Goal: Task Accomplishment & Management: Manage account settings

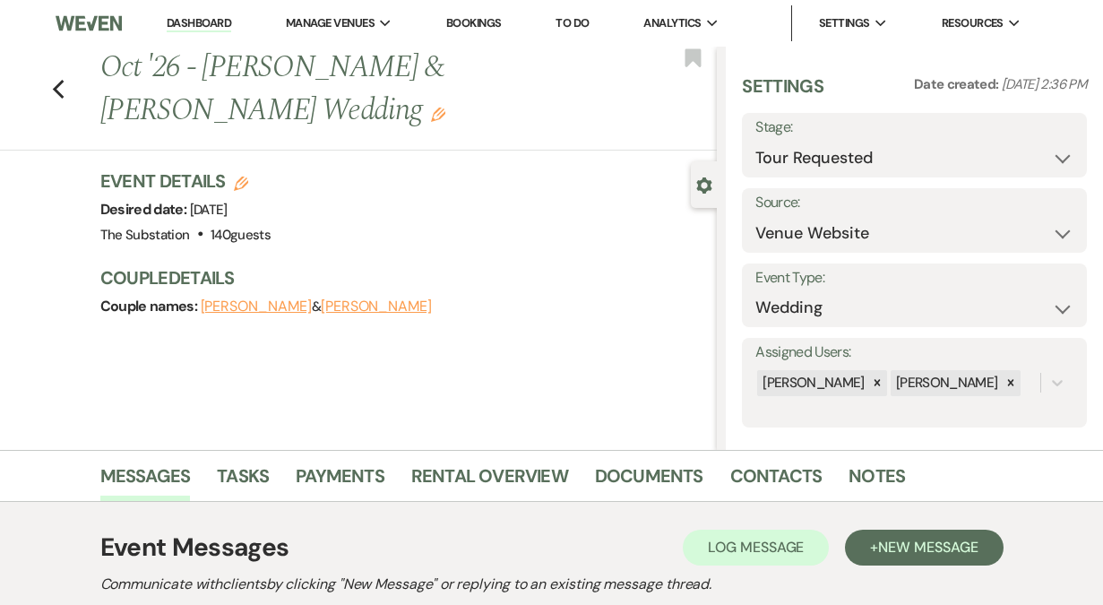
select select "2"
select select "5"
click at [214, 22] on link "Dashboard" at bounding box center [199, 23] width 65 height 17
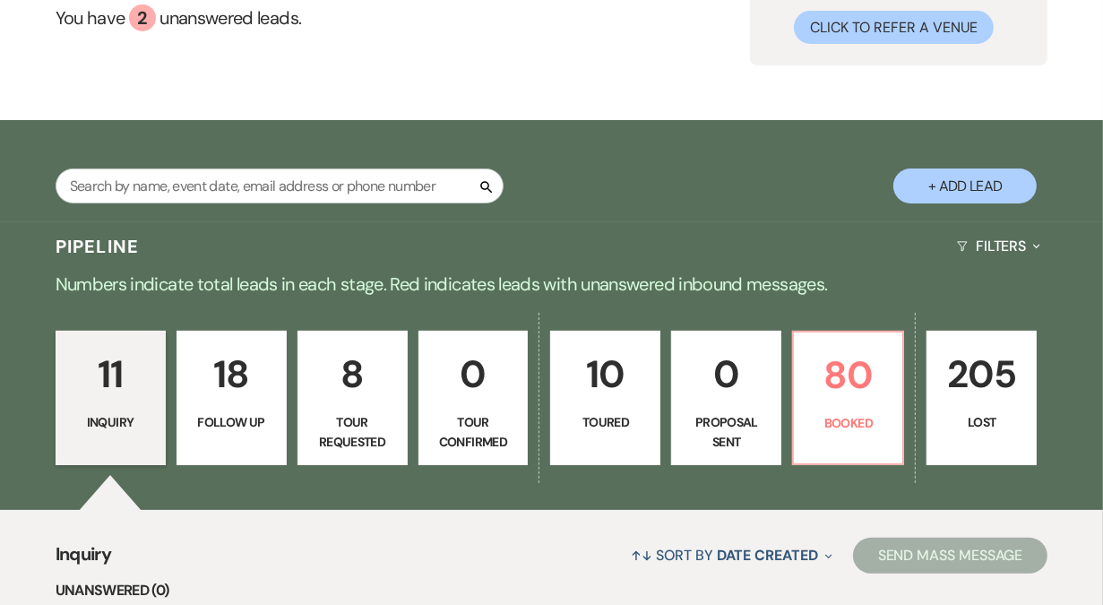
scroll to position [181, 0]
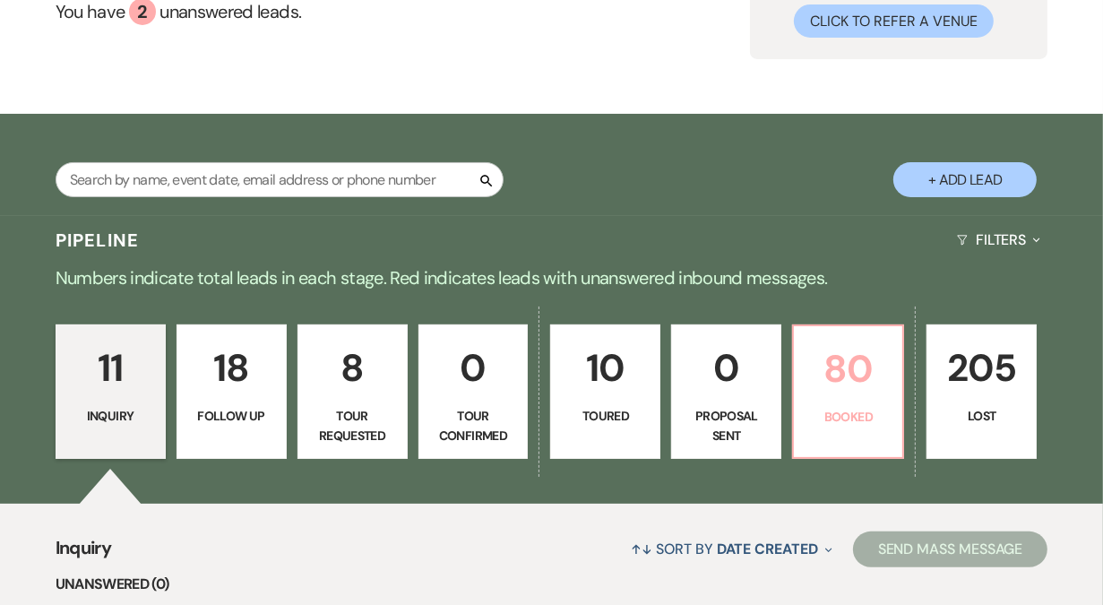
click at [846, 368] on p "80" at bounding box center [848, 369] width 87 height 60
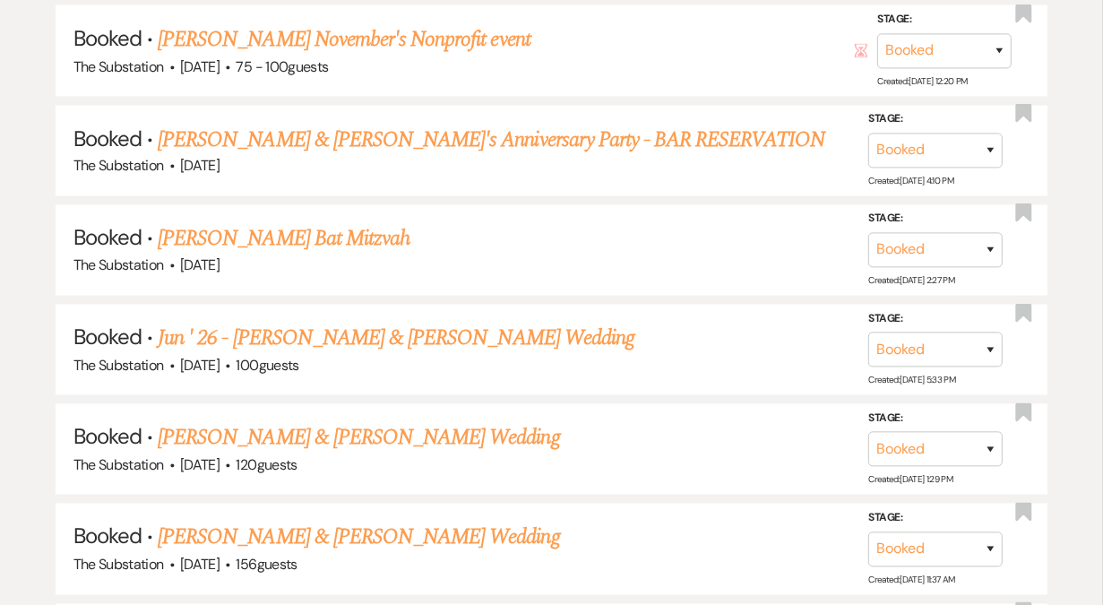
scroll to position [2589, 0]
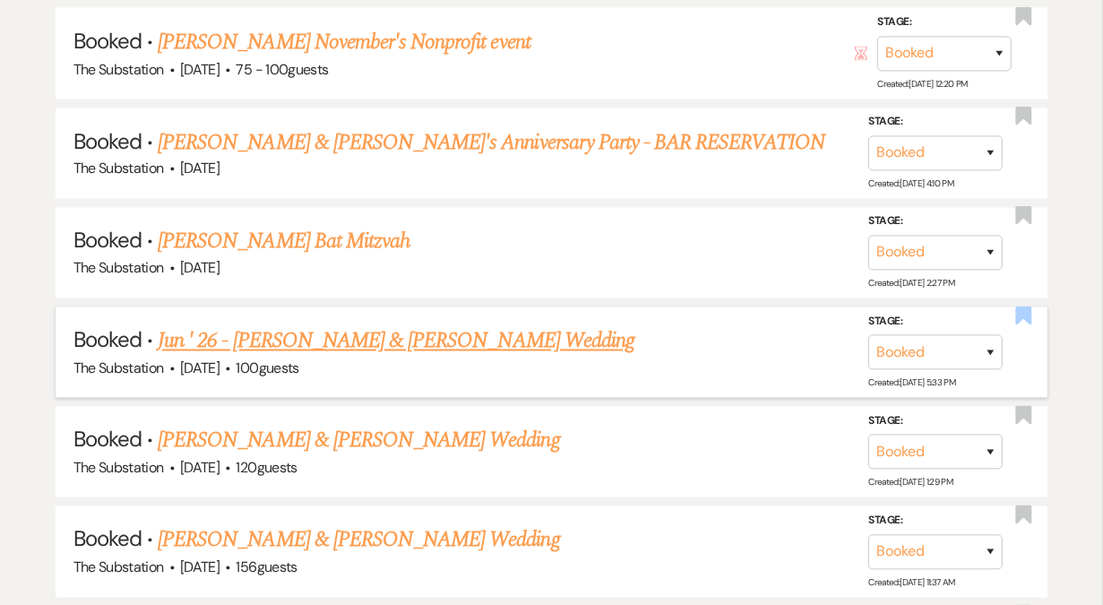
click at [1030, 307] on use "button" at bounding box center [1024, 316] width 16 height 18
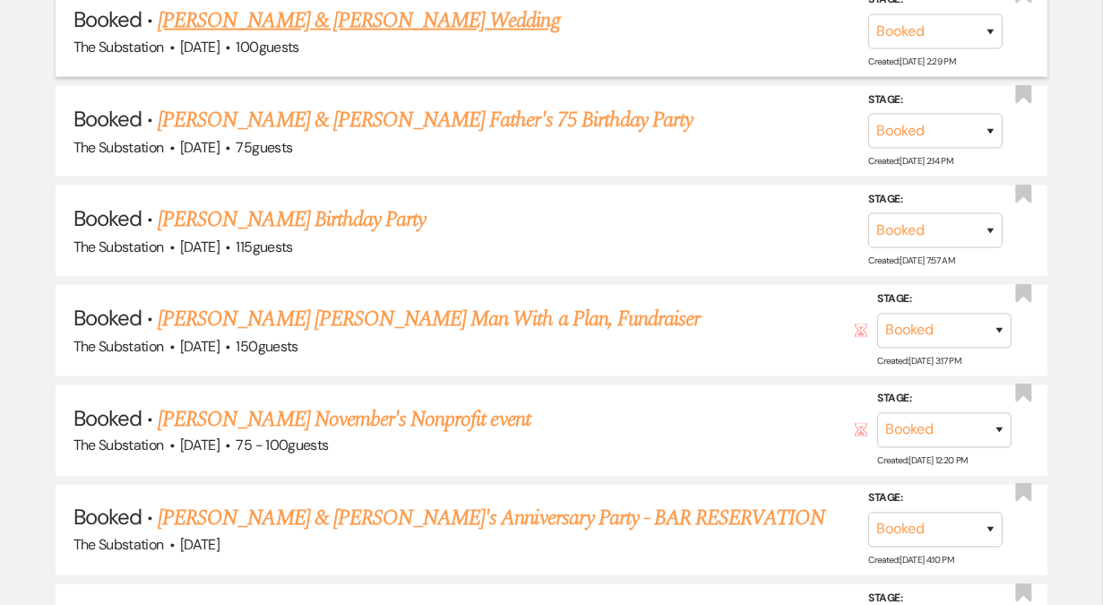
scroll to position [2314, 0]
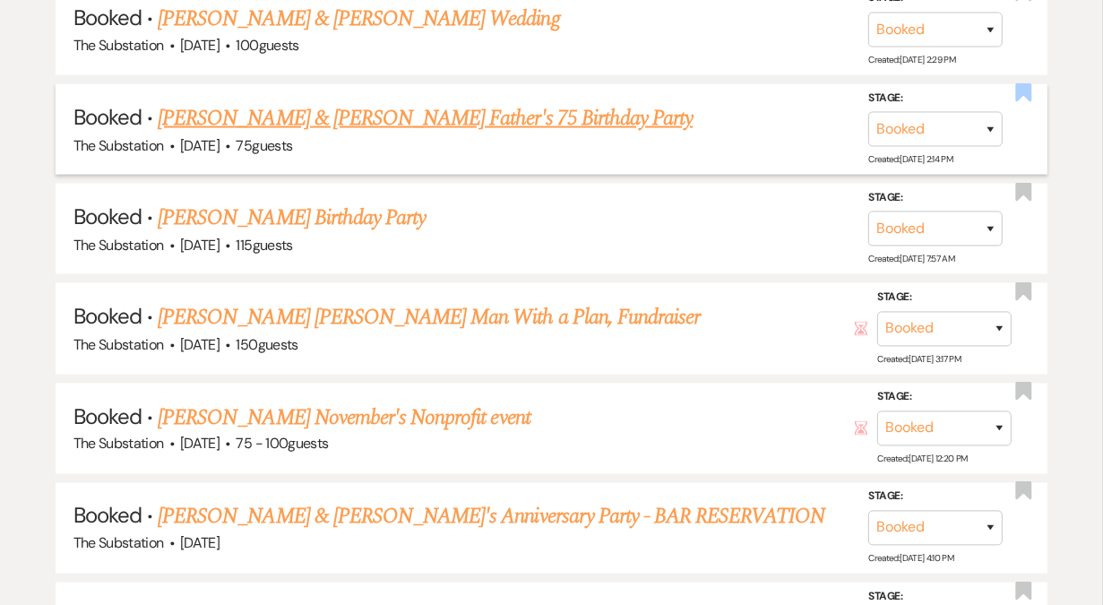
click at [1023, 83] on use "button" at bounding box center [1024, 92] width 16 height 18
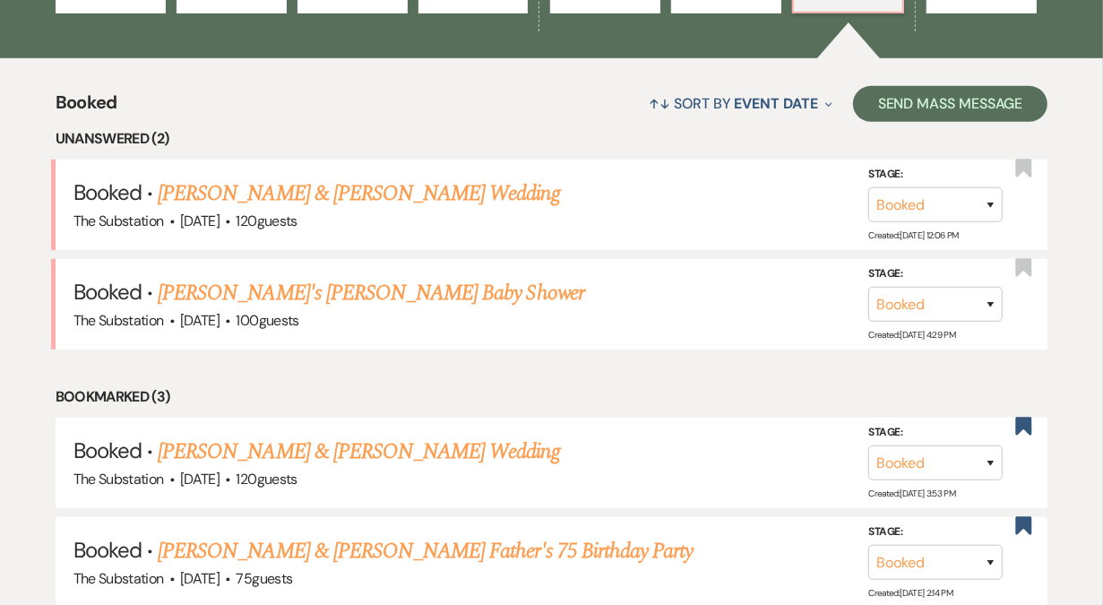
scroll to position [0, 0]
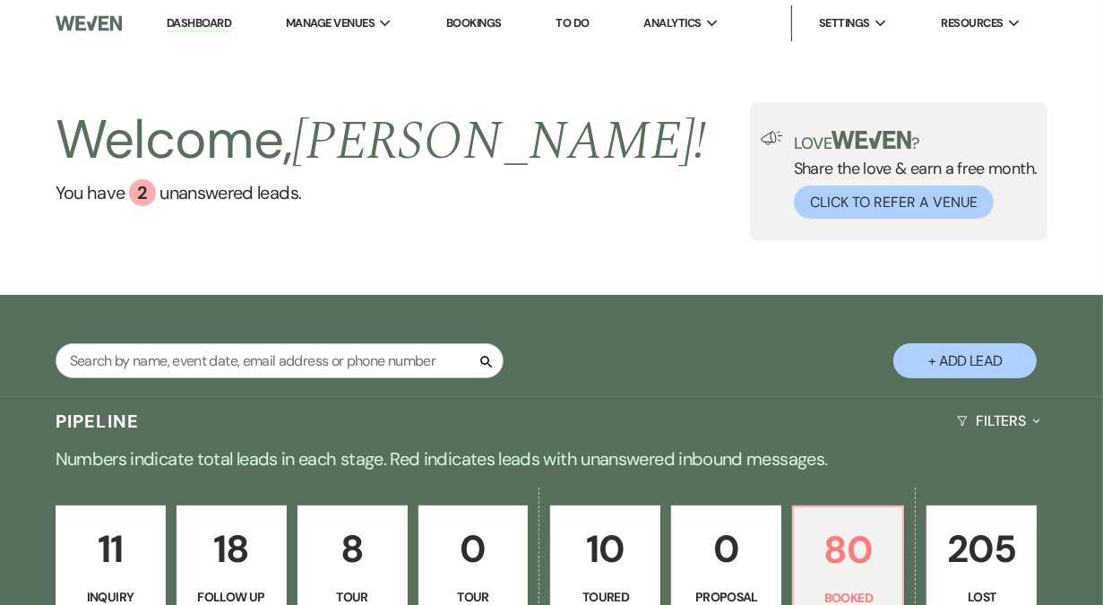
click at [214, 22] on link "Dashboard" at bounding box center [199, 23] width 65 height 17
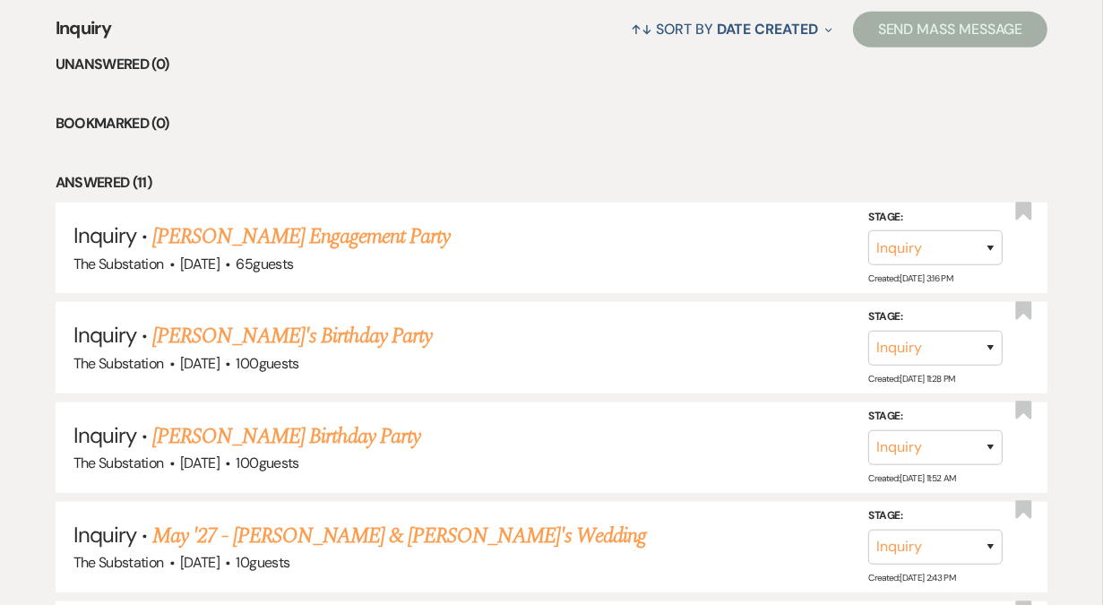
scroll to position [702, 0]
click at [324, 239] on link "[PERSON_NAME] Engagement Party" at bounding box center [301, 236] width 298 height 32
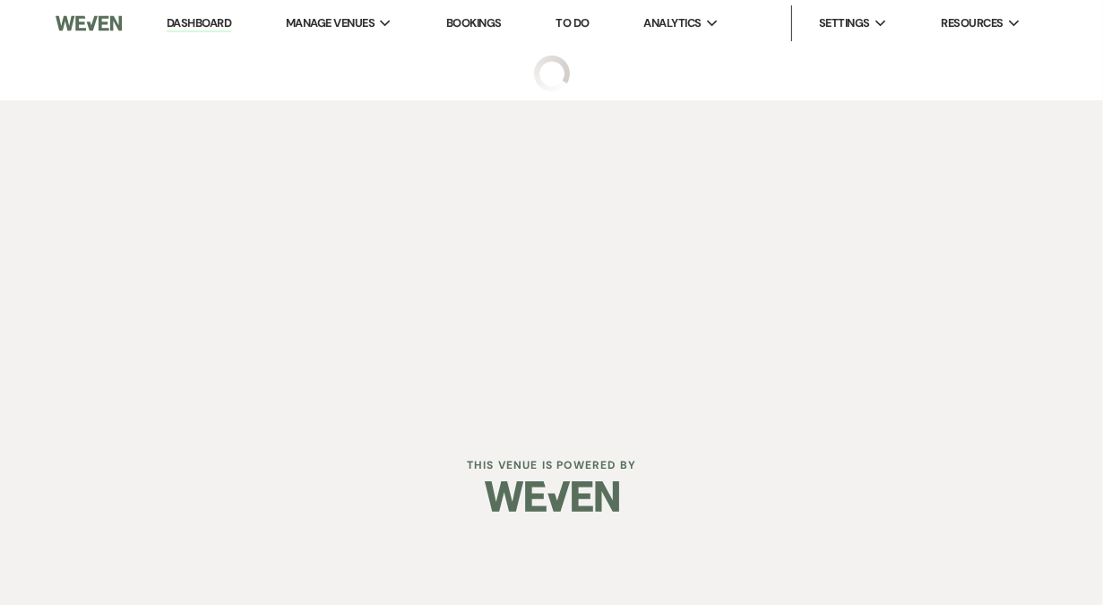
select select "5"
select select "10"
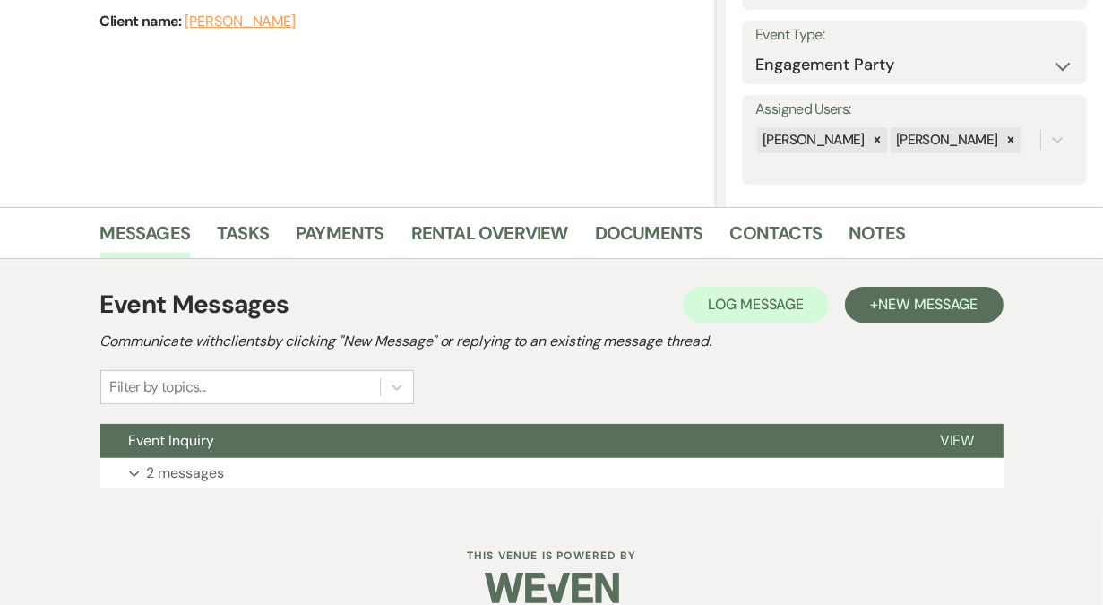
scroll to position [267, 0]
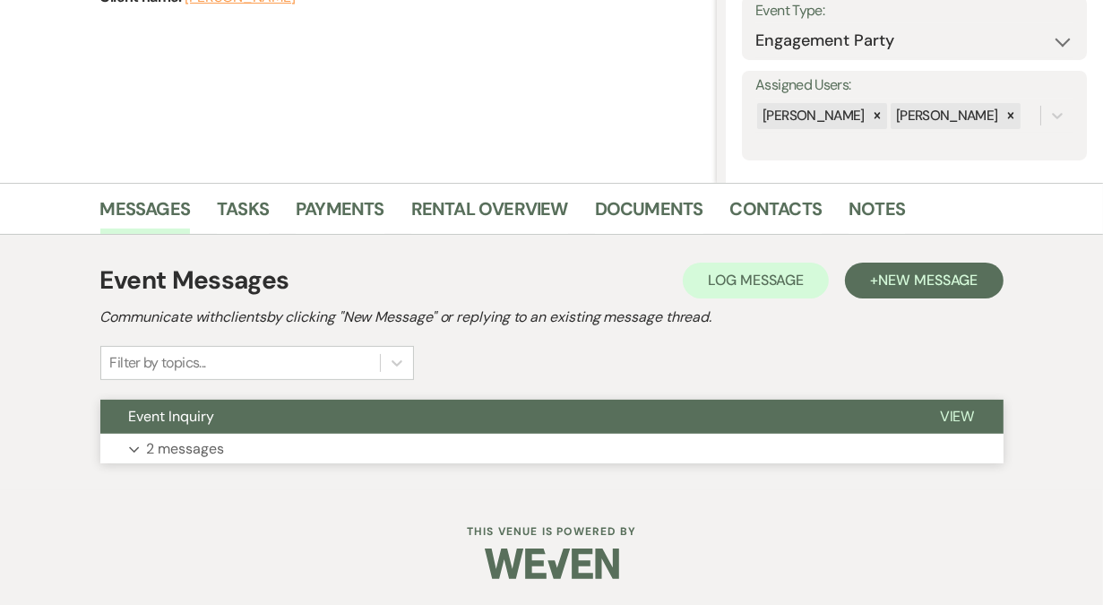
click at [464, 441] on button "Expand 2 messages" at bounding box center [551, 449] width 903 height 30
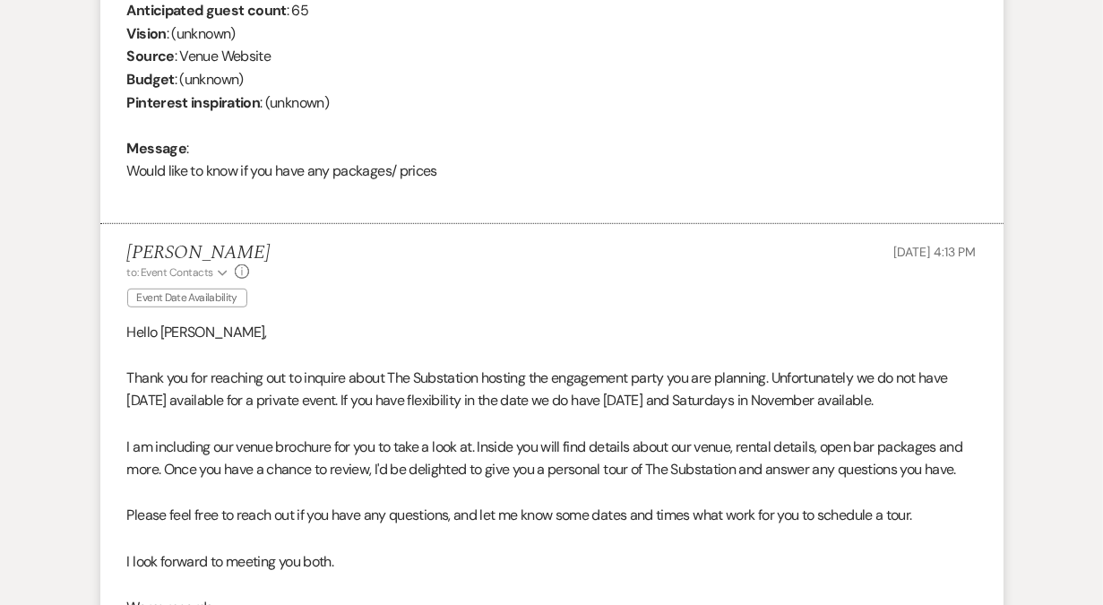
scroll to position [816, 0]
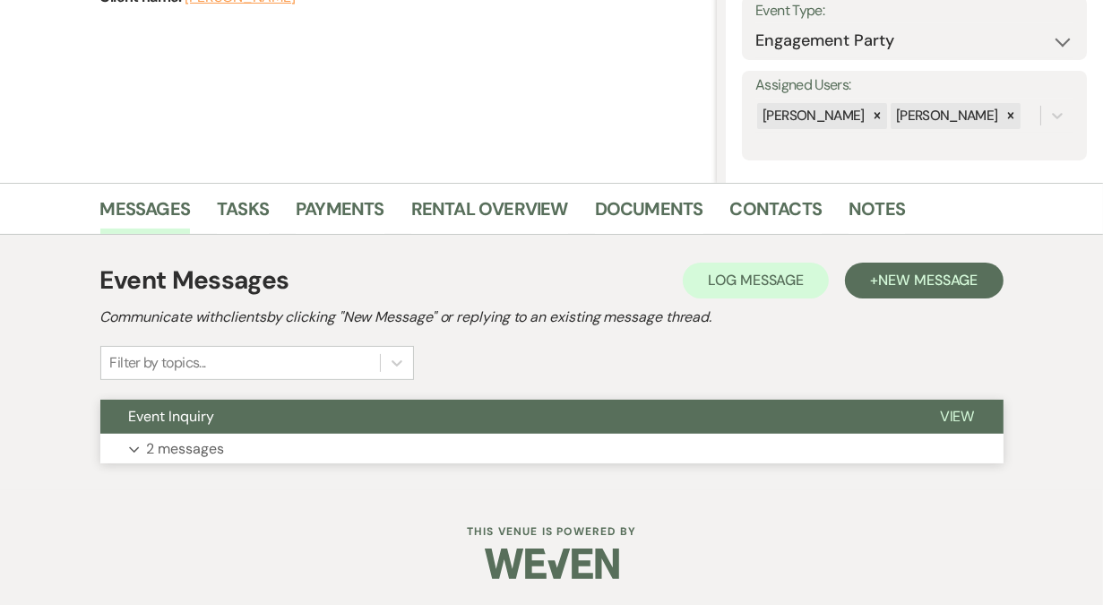
click at [252, 439] on button "Expand 2 messages" at bounding box center [551, 449] width 903 height 30
